Goal: Task Accomplishment & Management: Manage account settings

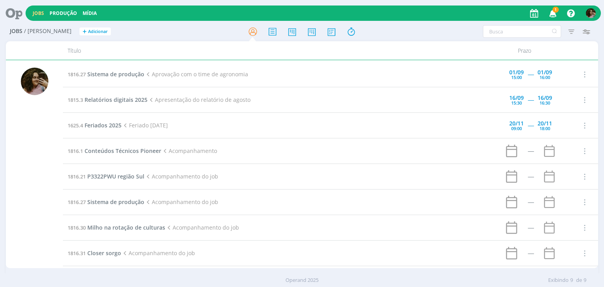
click at [549, 15] on icon "button" at bounding box center [553, 12] width 14 height 13
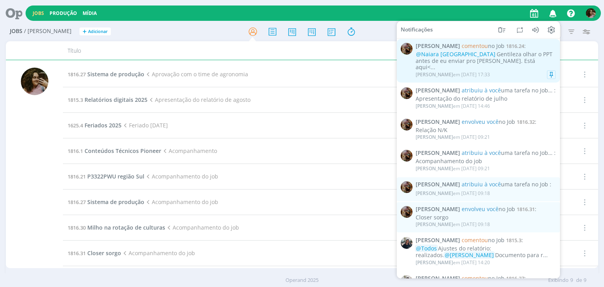
click at [512, 59] on div "@Naiara Brasil Gentileza olhar o PPT antes de eu enviar pro [PERSON_NAME]. Está…" at bounding box center [485, 61] width 140 height 20
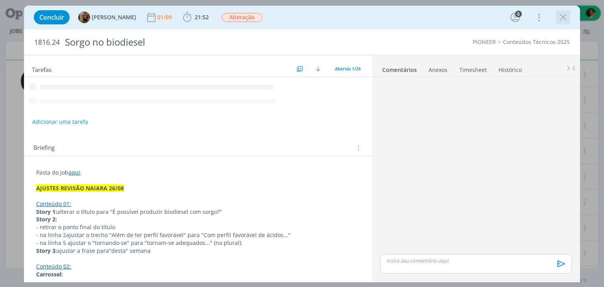
scroll to position [727, 0]
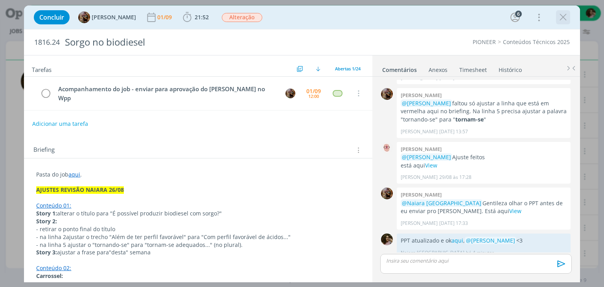
click at [561, 18] on icon "dialog" at bounding box center [563, 17] width 12 height 12
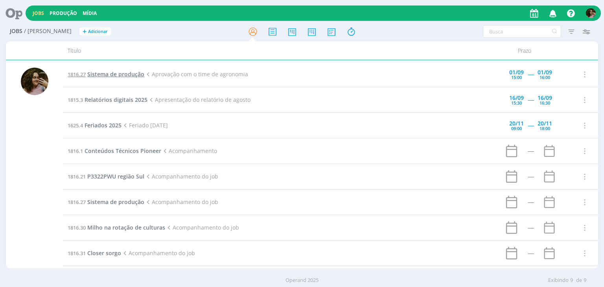
click at [117, 70] on span "Sistema de produção" at bounding box center [115, 73] width 57 height 7
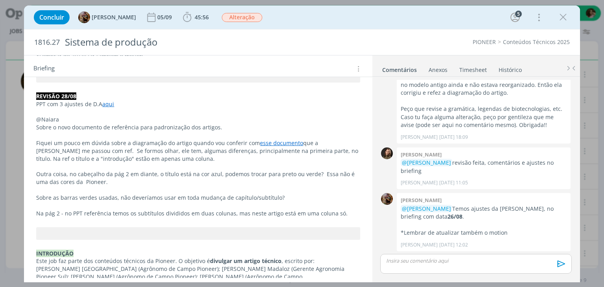
scroll to position [236, 0]
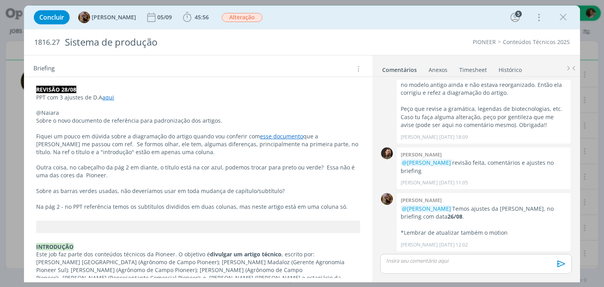
click at [111, 96] on link "aqui" at bounding box center [108, 97] width 12 height 7
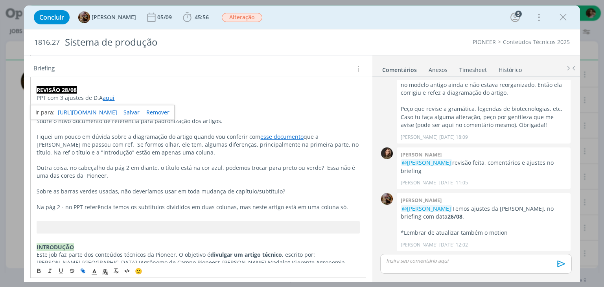
click at [115, 112] on link "[URL][DOMAIN_NAME]" at bounding box center [87, 112] width 59 height 10
click at [235, 111] on p "@Naiara" at bounding box center [198, 113] width 323 height 8
click at [137, 174] on p "Outra coisa, no cabeçalho da pág 2 em diante, o título está na cor azul, podemo…" at bounding box center [198, 172] width 323 height 16
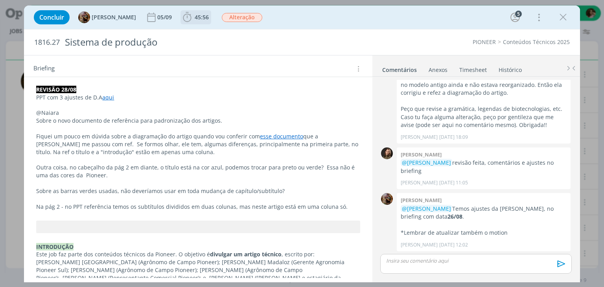
click at [193, 19] on icon "dialog" at bounding box center [187, 17] width 12 height 12
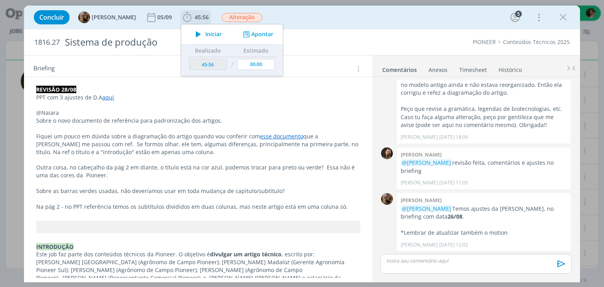
click at [222, 33] on span "Iniciar" at bounding box center [213, 34] width 17 height 6
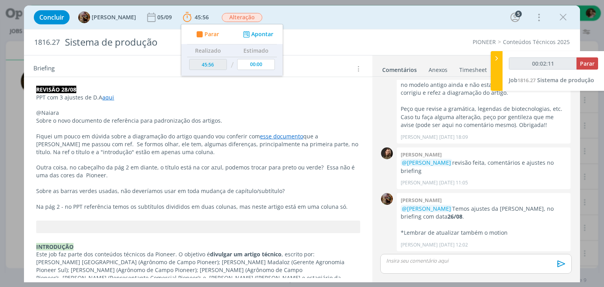
type input "00:02:12"
click at [194, 30] on button "Parar" at bounding box center [206, 34] width 25 height 8
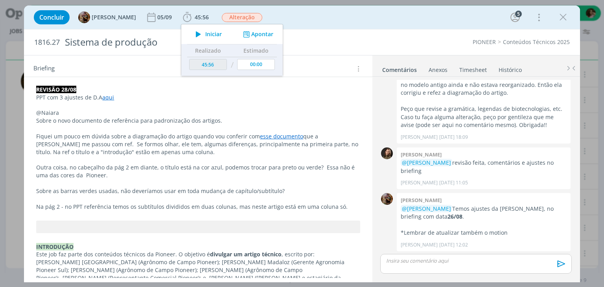
type input "45:59"
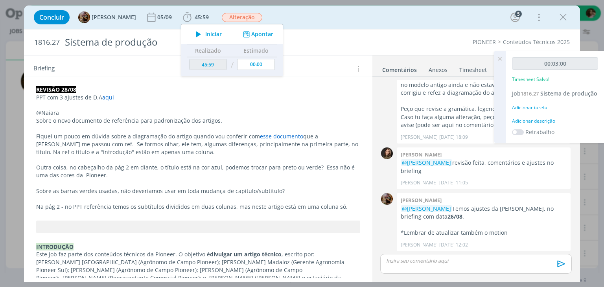
click at [533, 125] on div "Adicionar descrição" at bounding box center [555, 120] width 86 height 7
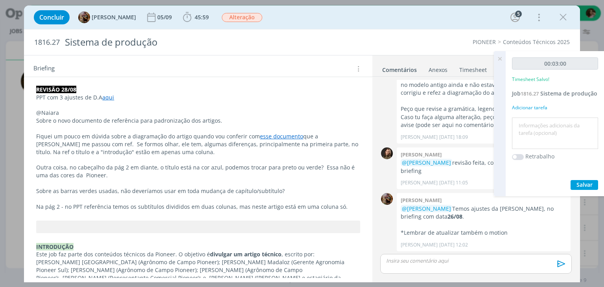
click at [565, 133] on textarea at bounding box center [555, 133] width 82 height 28
type textarea "C"
type textarea "Revisão de demandas"
drag, startPoint x: 580, startPoint y: 184, endPoint x: 580, endPoint y: 188, distance: 4.3
click at [580, 188] on div "00:03:00 Timesheet Salvo! Job 1816.27 Sistema de produção Adicionar tarefa Revi…" at bounding box center [554, 123] width 99 height 145
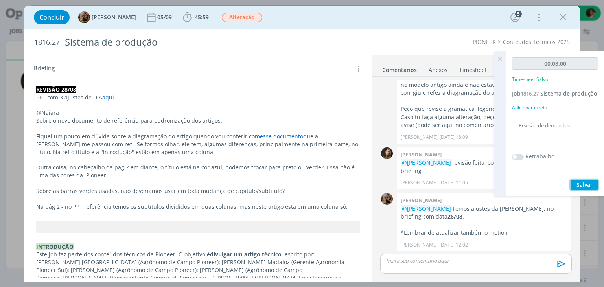
click at [581, 188] on span "Salvar" at bounding box center [584, 184] width 16 height 7
click at [499, 59] on icon at bounding box center [499, 58] width 14 height 15
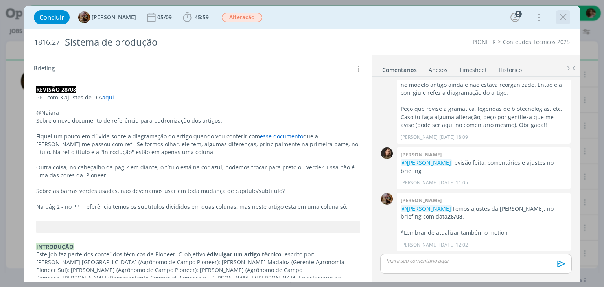
click at [561, 15] on icon "dialog" at bounding box center [563, 17] width 12 height 12
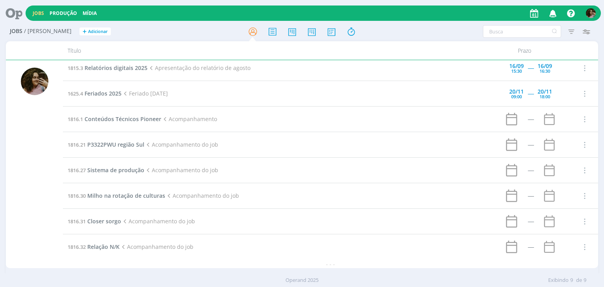
scroll to position [33, 0]
click at [108, 246] on span "Relação N/K" at bounding box center [103, 245] width 32 height 7
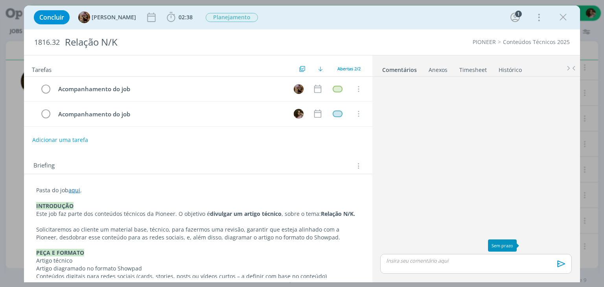
click at [464, 162] on div "dialog" at bounding box center [475, 166] width 197 height 172
click at [567, 22] on icon "dialog" at bounding box center [563, 17] width 12 height 12
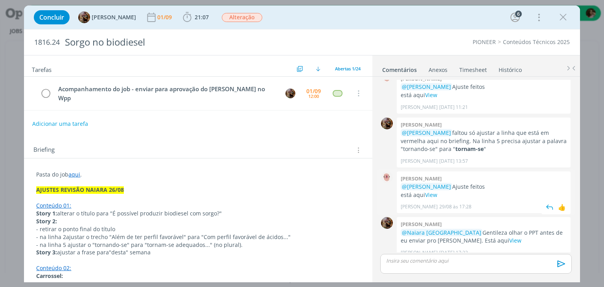
scroll to position [751, 0]
click at [509, 237] on link "View" at bounding box center [515, 240] width 12 height 7
click at [458, 266] on div "dialog" at bounding box center [475, 264] width 191 height 20
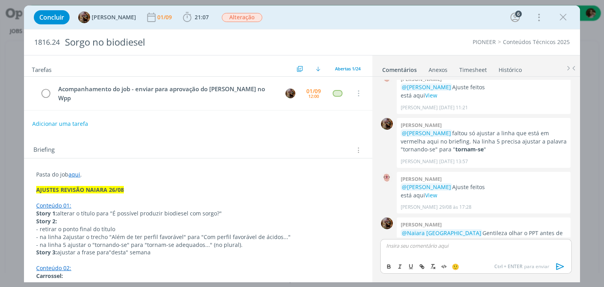
scroll to position [767, 0]
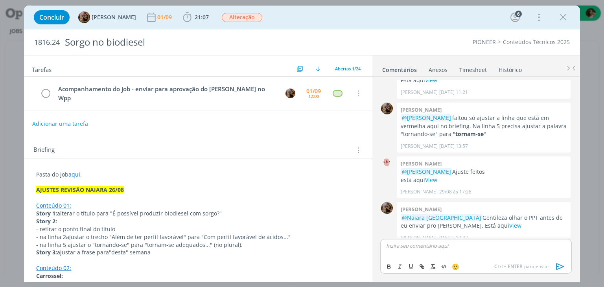
click at [439, 246] on p "dialog" at bounding box center [475, 245] width 178 height 7
click at [434, 244] on p "PPT atualizado e ok aqui, ﻿ @ Amanda Rodrigues ﻿ <3" at bounding box center [475, 245] width 178 height 7
click at [421, 266] on icon "dialog" at bounding box center [421, 266] width 6 height 6
paste input "https://sobeae.sharepoint.com/:p:/s/SOBEAE/EVMXBBsJoBhCjDW2V2IFuawB4gT8YnU6Glr8…"
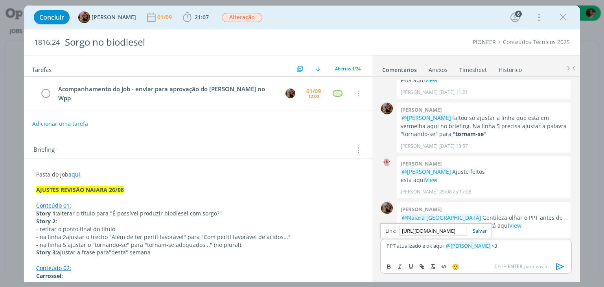
scroll to position [0, 205]
type input "https://sobeae.sharepoint.com/:p:/s/SOBEAE/EVMXBBsJoBhCjDW2V2IFuawB4gT8YnU6Glr8…"
click at [480, 228] on link "dialog" at bounding box center [476, 230] width 20 height 7
click at [517, 248] on p "PPT atualizado e ok aqui , ﻿ @ Amanda Rodrigues ﻿ <3" at bounding box center [475, 245] width 178 height 7
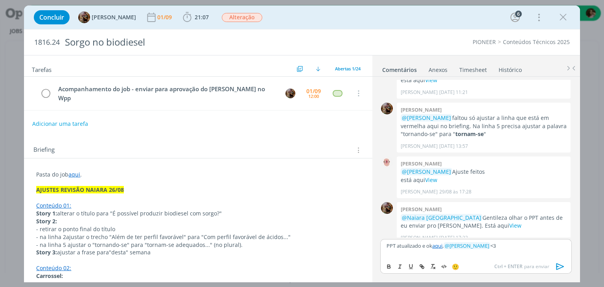
click at [555, 267] on icon "dialog" at bounding box center [560, 267] width 12 height 12
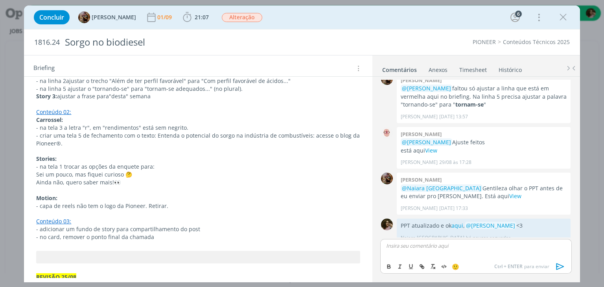
scroll to position [157, 0]
click at [203, 18] on span "21:07" at bounding box center [201, 16] width 14 height 7
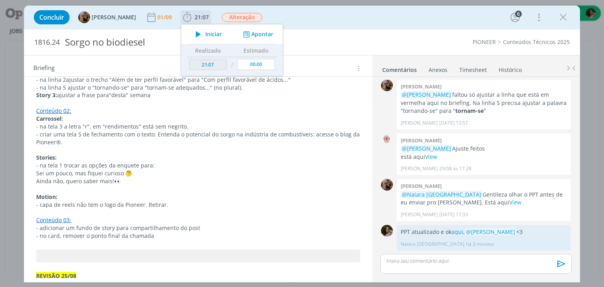
scroll to position [781, 0]
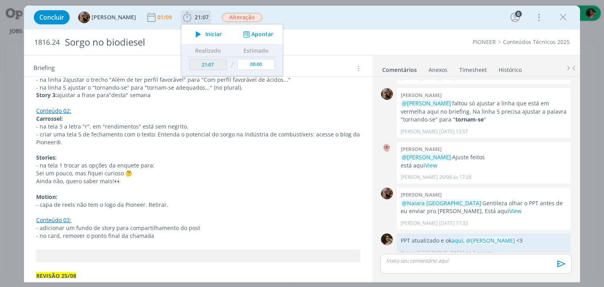
click at [251, 35] on icon "dialog" at bounding box center [246, 34] width 10 height 7
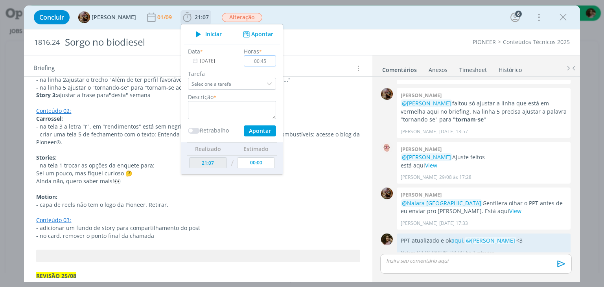
type input "00:45"
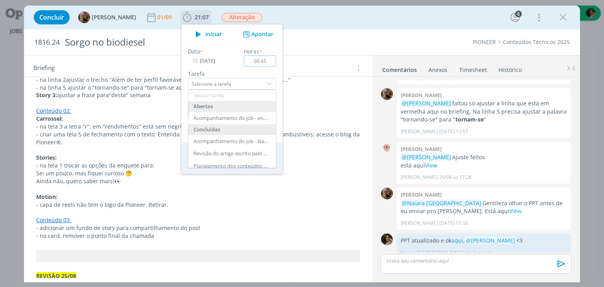
click at [276, 61] on input "00:45" at bounding box center [260, 60] width 32 height 11
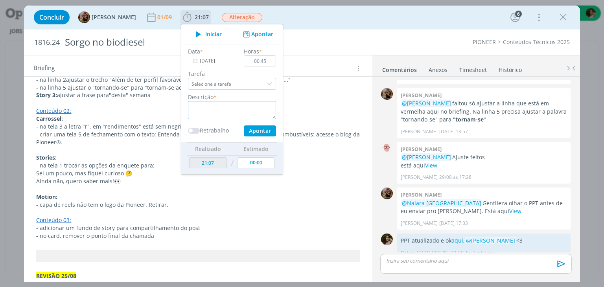
click at [247, 103] on textarea "dialog" at bounding box center [232, 110] width 88 height 18
type textarea "Revisão e ajustes de ppt"
drag, startPoint x: 257, startPoint y: 128, endPoint x: 288, endPoint y: 128, distance: 30.6
click at [257, 128] on button "Apontar" at bounding box center [260, 130] width 32 height 11
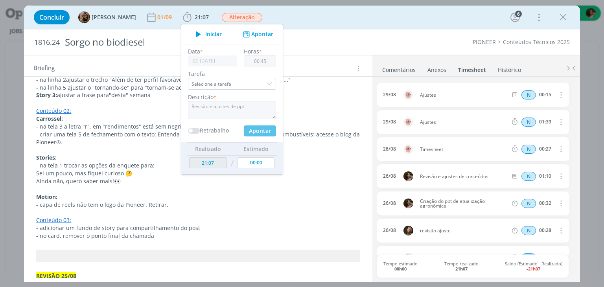
type input "21:52"
type input "00:00"
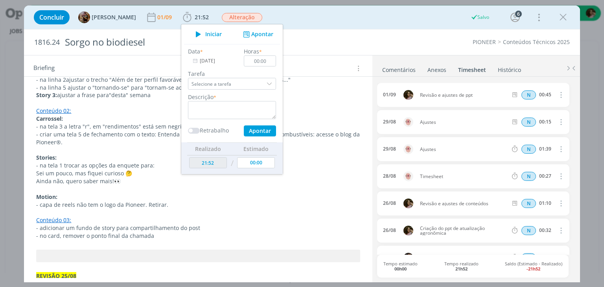
drag, startPoint x: 561, startPoint y: 15, endPoint x: 457, endPoint y: 63, distance: 115.0
click at [561, 15] on icon "dialog" at bounding box center [563, 17] width 12 height 12
